Goal: Information Seeking & Learning: Learn about a topic

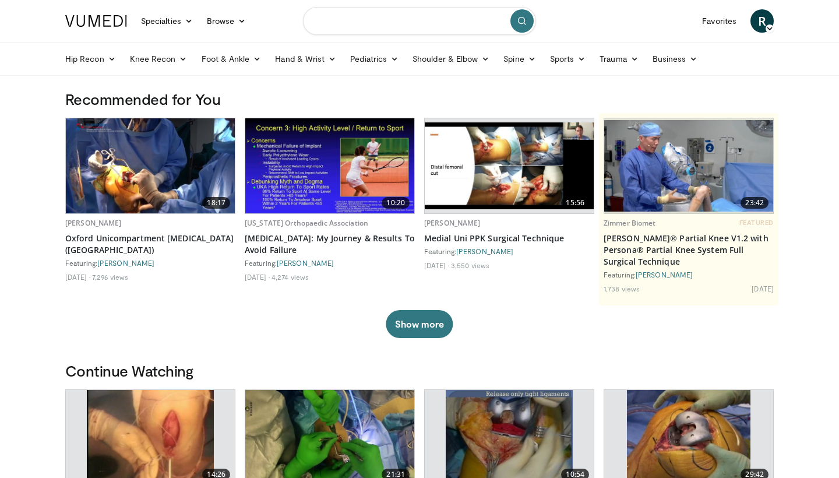
click at [401, 23] on input "Search topics, interventions" at bounding box center [419, 21] width 233 height 28
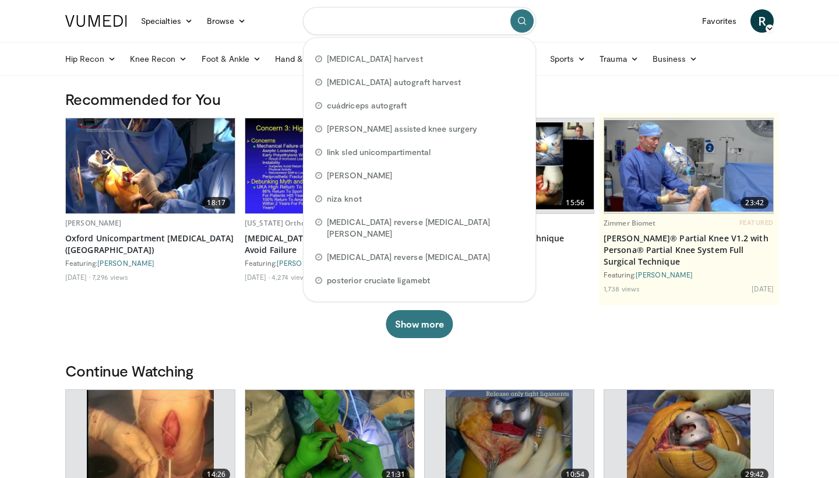
type input "*"
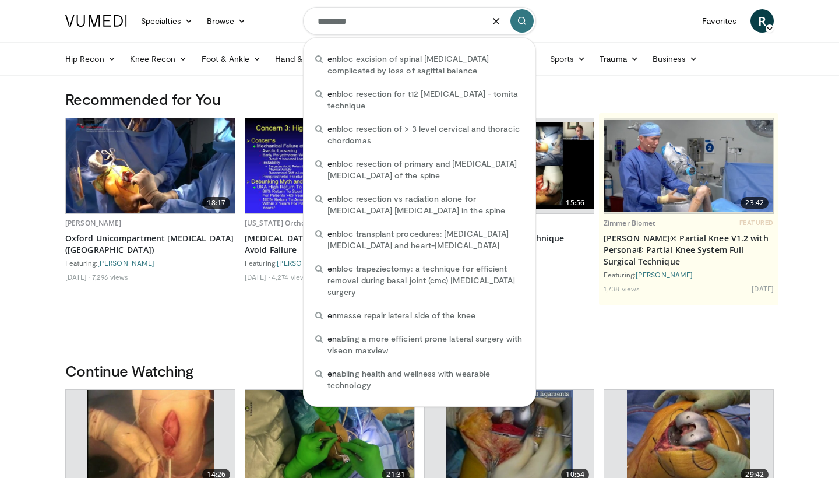
type input "*********"
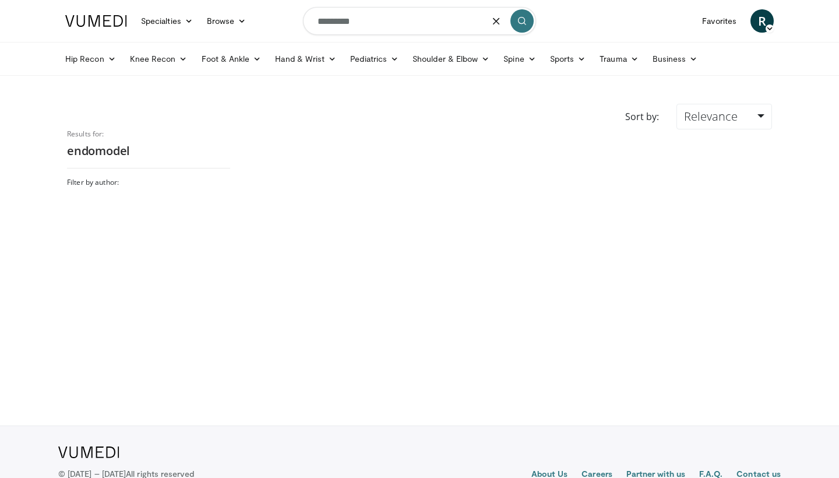
drag, startPoint x: 384, startPoint y: 29, endPoint x: 289, endPoint y: 23, distance: 95.2
click at [289, 23] on nav "Specialties Adult & Family Medicine Allergy, Asthma, Immunology Anesthesiology …" at bounding box center [419, 21] width 723 height 42
type input "**********"
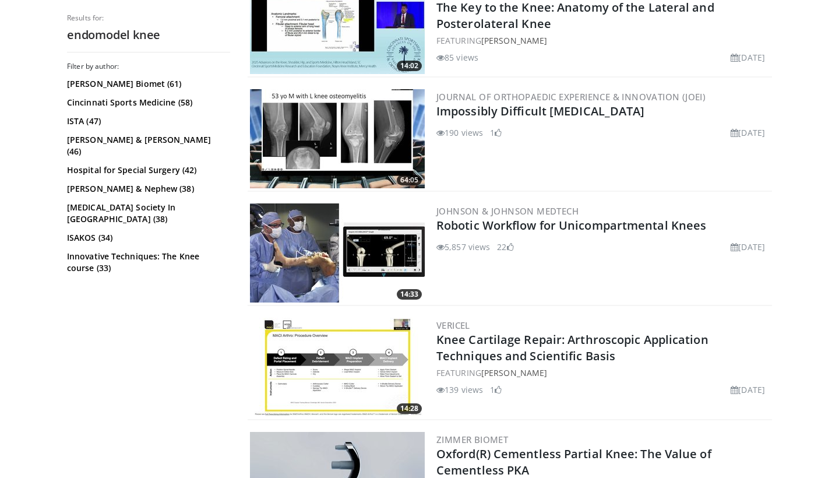
scroll to position [1330, 0]
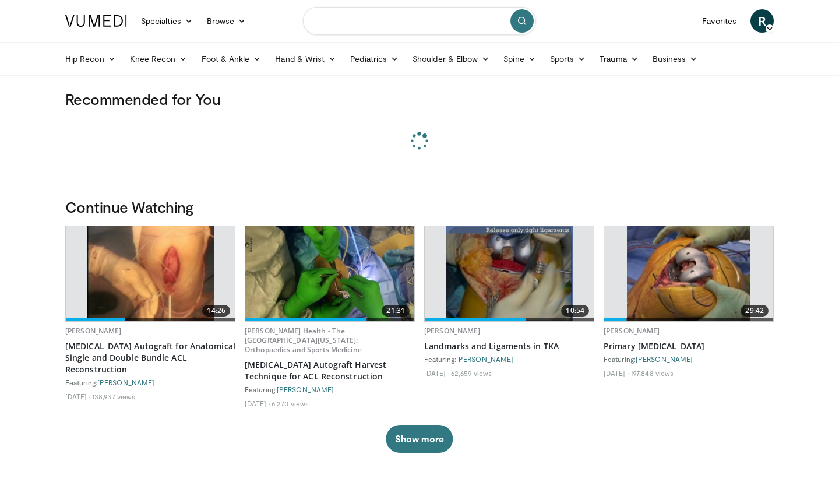
click at [342, 26] on input "Search topics, interventions" at bounding box center [419, 21] width 233 height 28
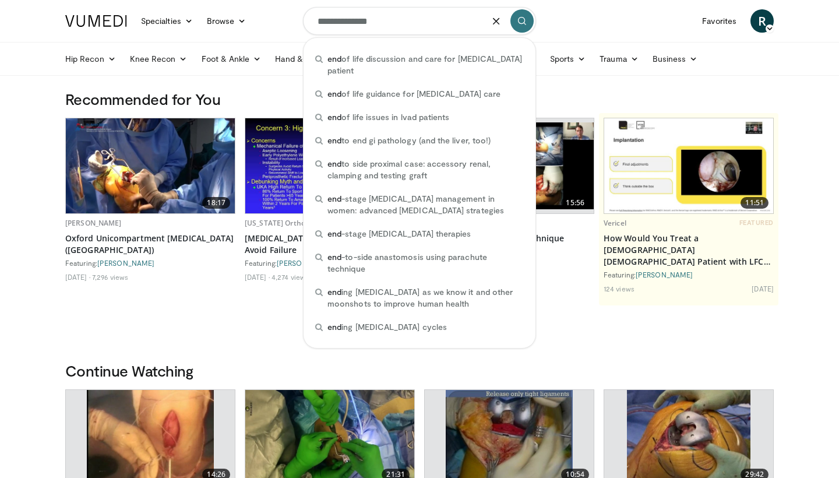
type input "**********"
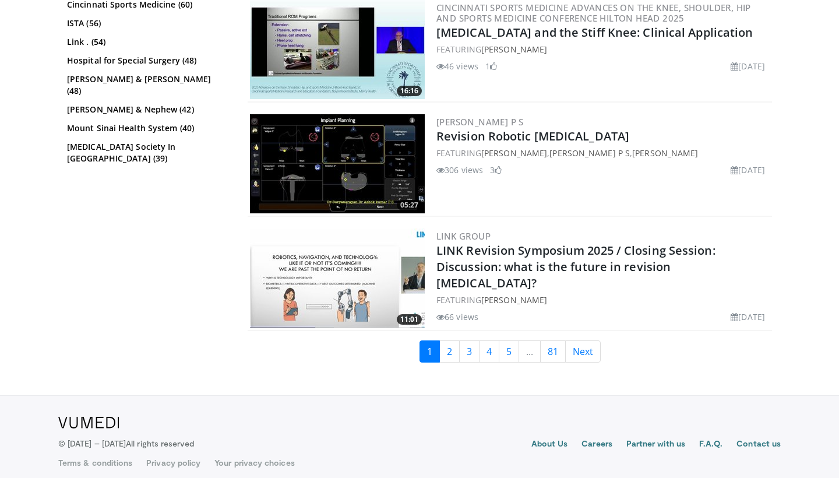
scroll to position [2778, 0]
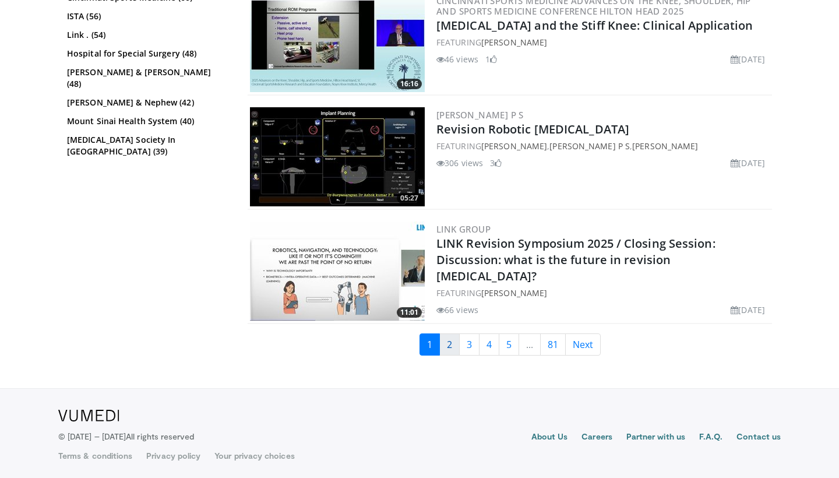
click at [454, 345] on link "2" at bounding box center [450, 344] width 20 height 22
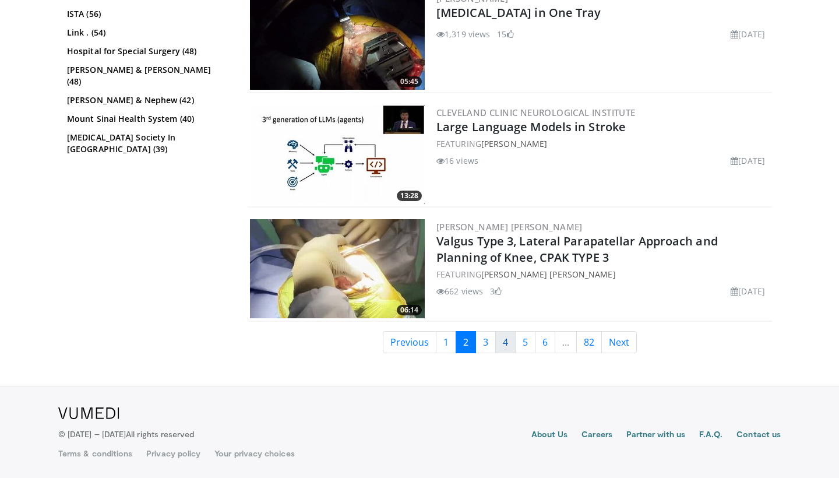
scroll to position [2883, 0]
click at [486, 345] on link "3" at bounding box center [486, 342] width 20 height 22
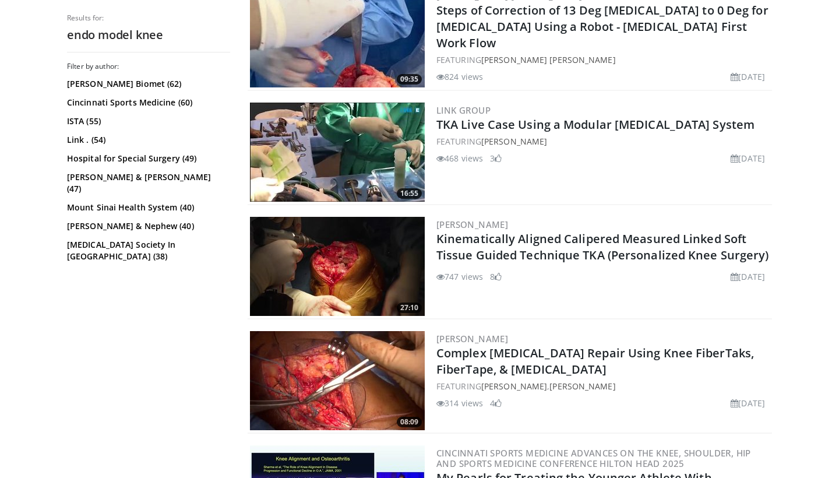
scroll to position [497, 0]
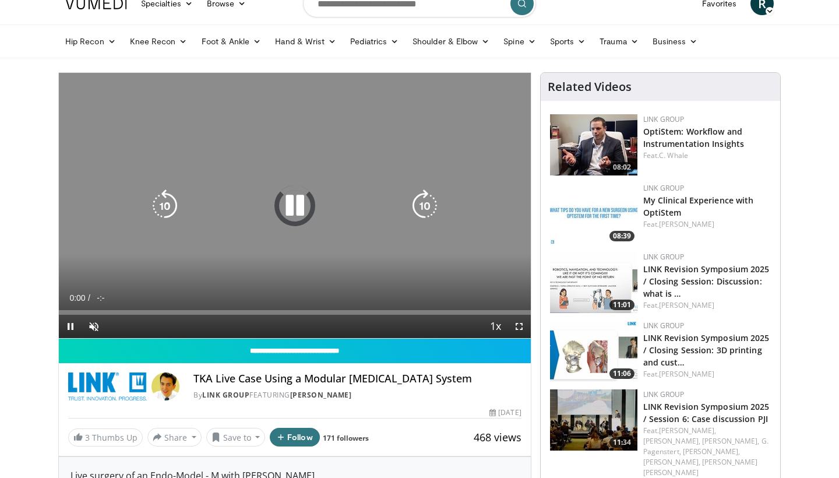
scroll to position [20, 0]
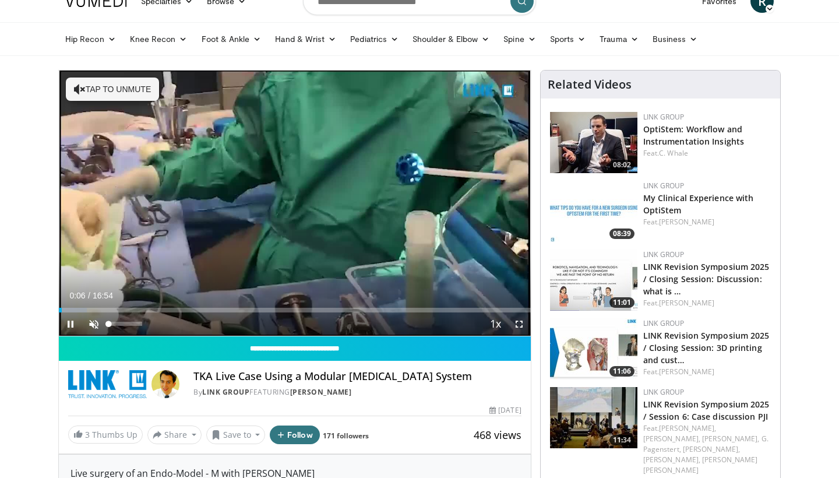
click at [94, 322] on span "Video Player" at bounding box center [93, 323] width 23 height 23
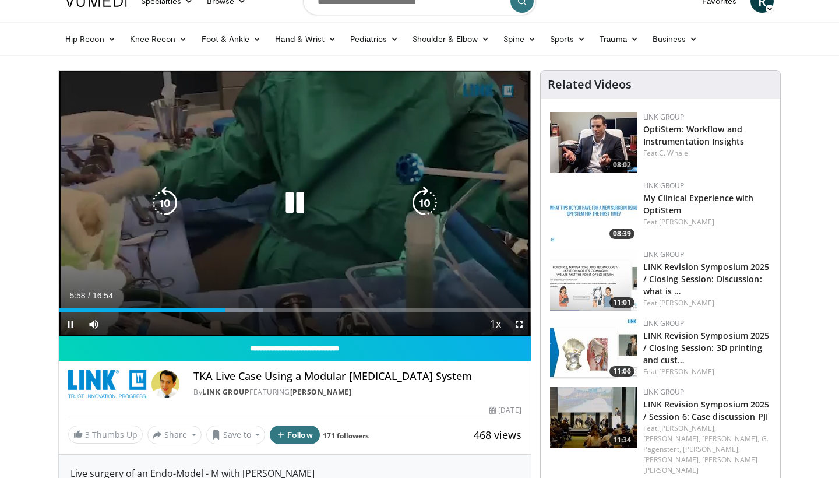
click at [427, 201] on icon "Video Player" at bounding box center [425, 203] width 33 height 33
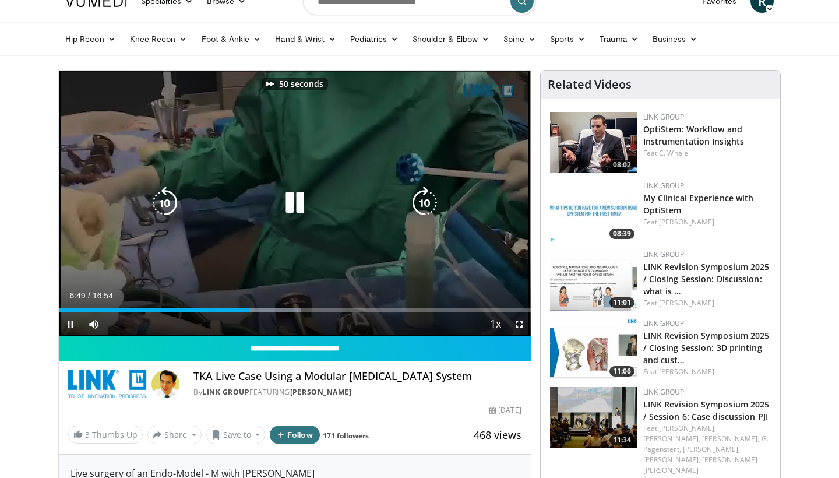
click at [427, 201] on icon "Video Player" at bounding box center [425, 203] width 33 height 33
